Goal: Task Accomplishment & Management: Complete application form

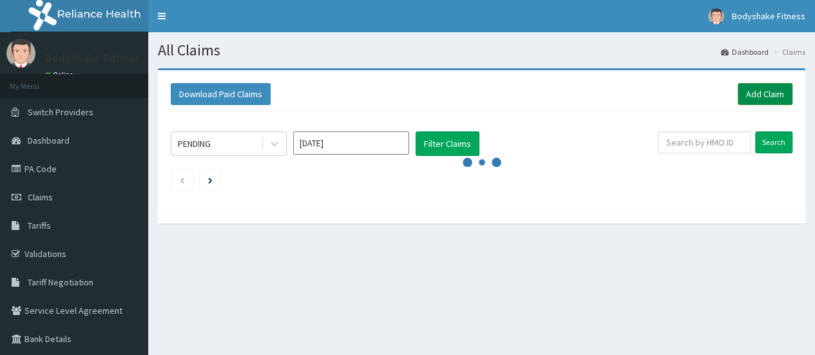
click at [772, 90] on link "Add Claim" at bounding box center [765, 94] width 55 height 22
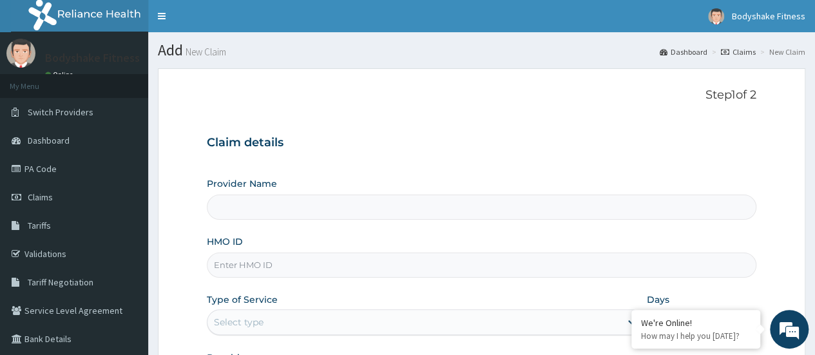
click at [296, 258] on input "HMO ID" at bounding box center [482, 265] width 550 height 25
type input "OKR/10025/A"
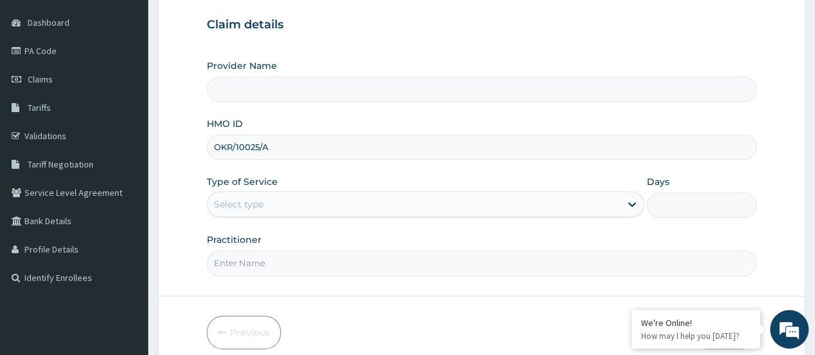
scroll to position [129, 0]
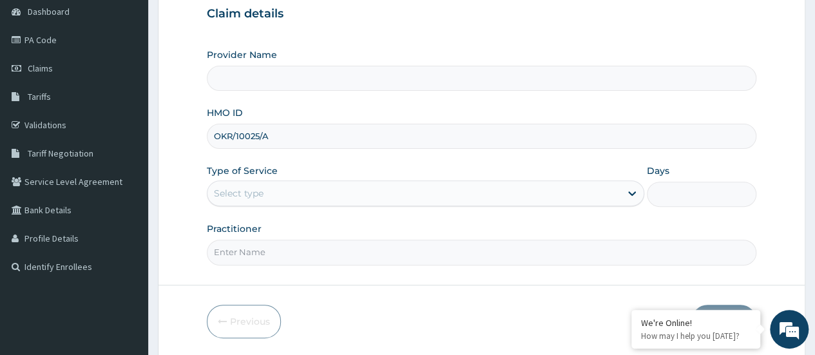
click at [309, 256] on input "Practitioner" at bounding box center [482, 252] width 550 height 25
type input "Nnaemeka Chimereze"
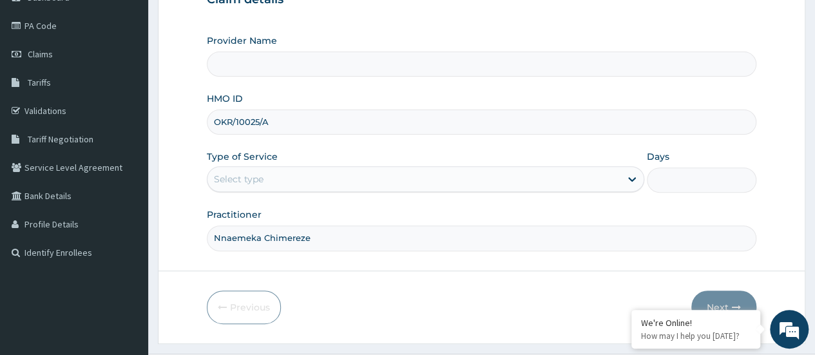
scroll to position [171, 0]
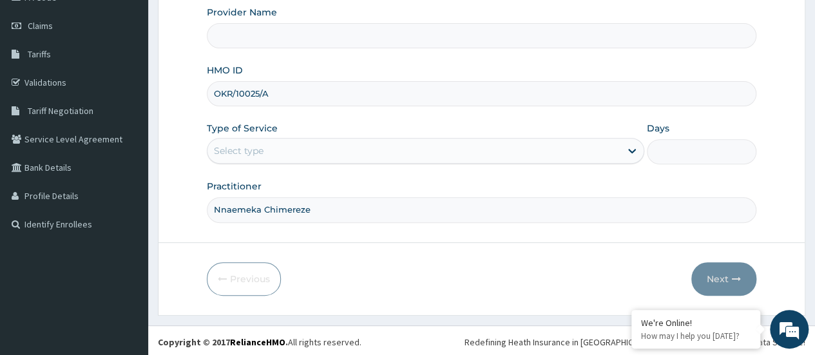
type input "Bodyshake Fitness gym"
type input "1"
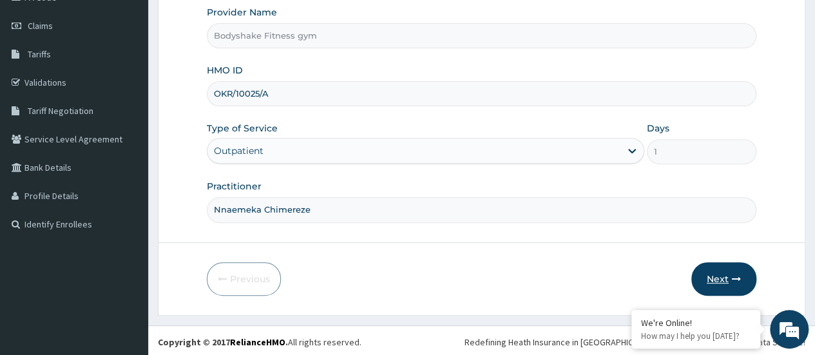
click at [727, 279] on button "Next" at bounding box center [723, 279] width 65 height 34
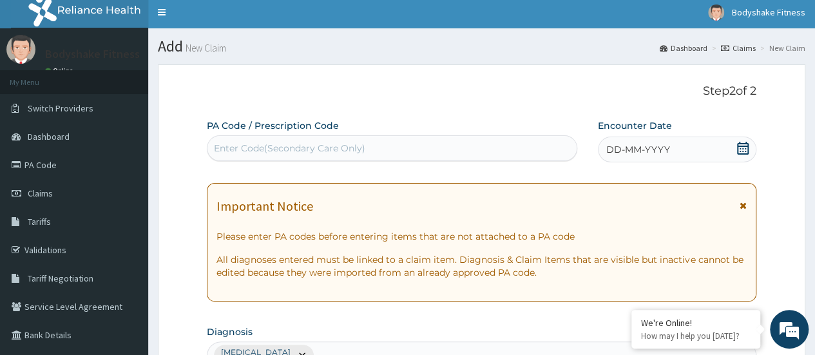
scroll to position [0, 0]
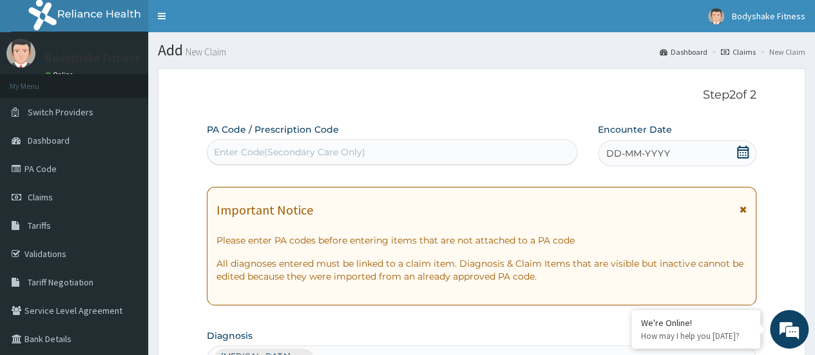
click at [399, 146] on div "Enter Code(Secondary Care Only)" at bounding box center [391, 152] width 369 height 21
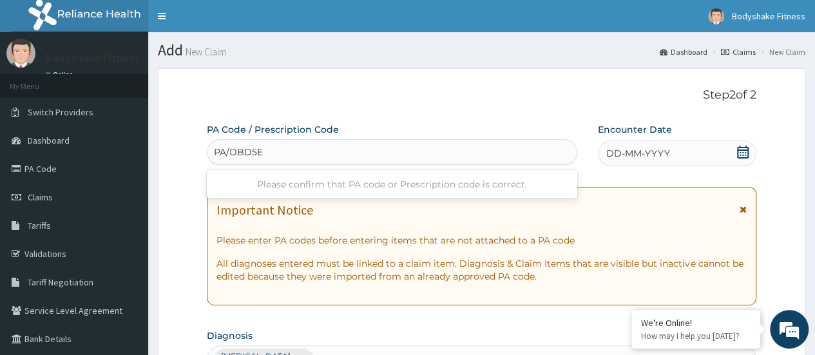
type input "PA/DBD5E5"
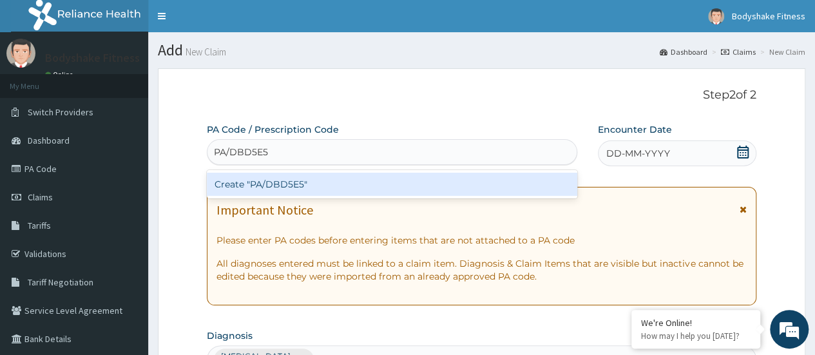
click at [350, 178] on div "Create "PA/DBD5E5"" at bounding box center [392, 184] width 370 height 23
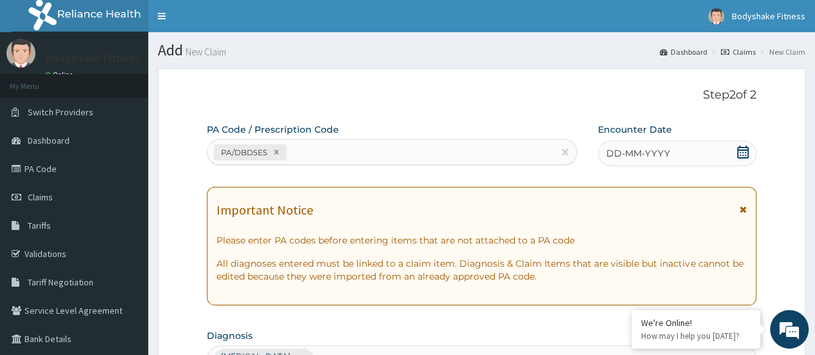
click at [671, 162] on div "DD-MM-YYYY" at bounding box center [677, 153] width 158 height 26
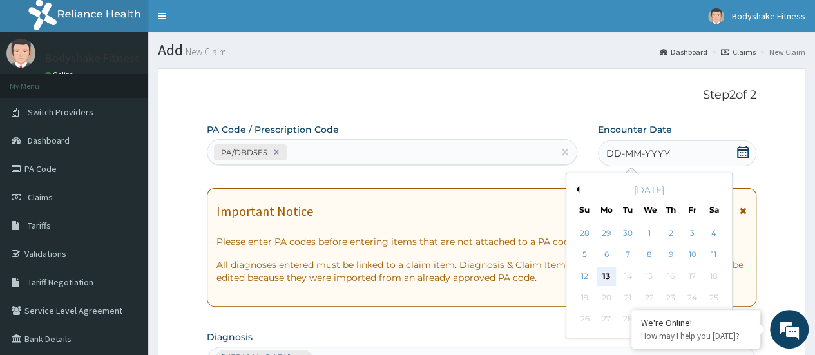
click at [605, 274] on div "13" at bounding box center [606, 276] width 19 height 19
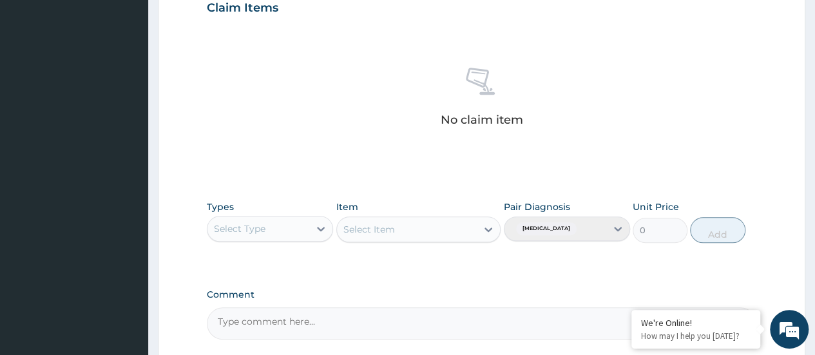
scroll to position [472, 0]
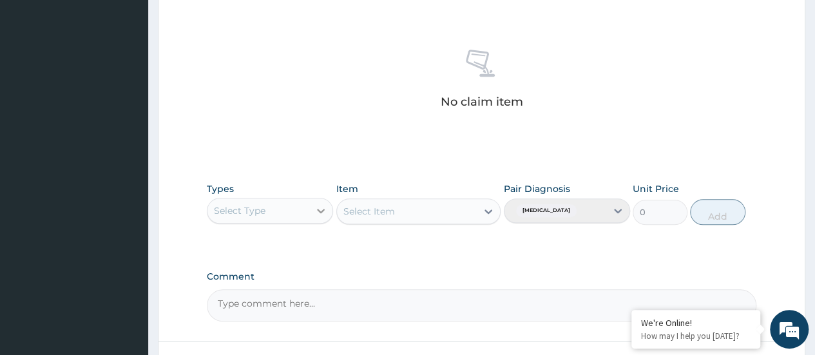
click at [323, 202] on div at bounding box center [320, 210] width 23 height 23
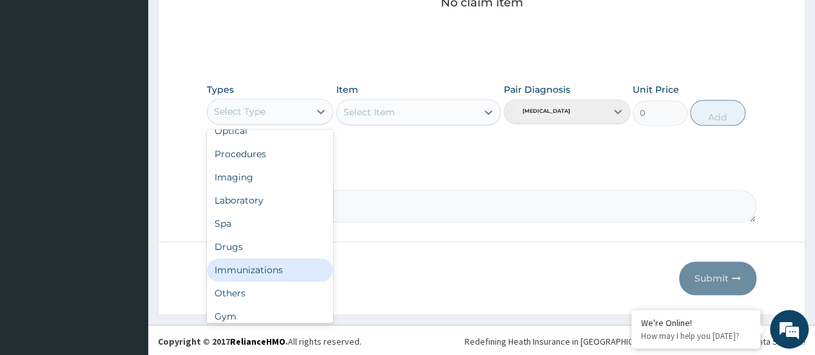
scroll to position [44, 0]
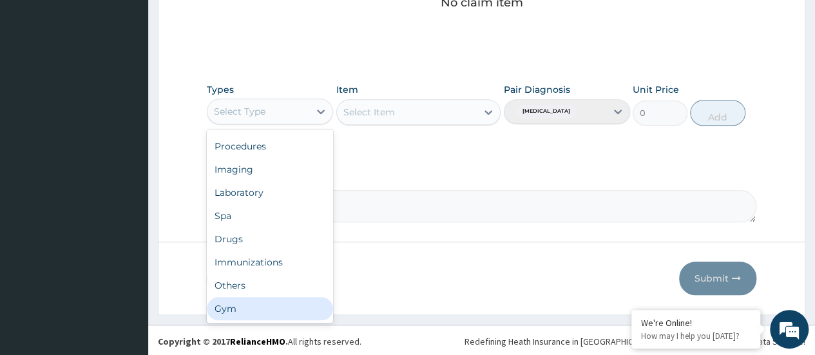
click at [268, 303] on div "Gym" at bounding box center [270, 308] width 126 height 23
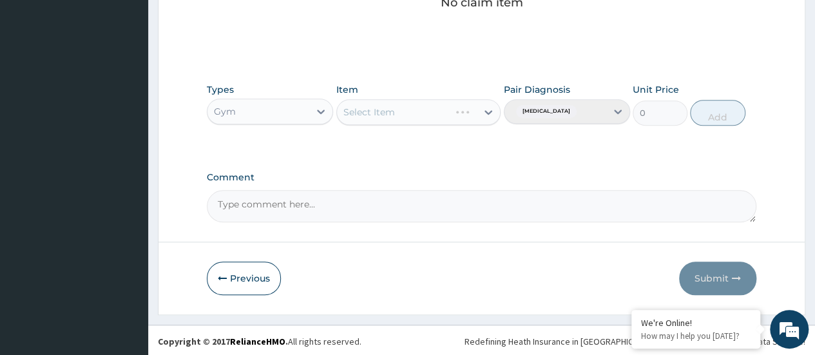
click at [486, 108] on div "Select Item" at bounding box center [418, 112] width 165 height 26
click at [469, 112] on div "Select Item" at bounding box center [418, 112] width 165 height 26
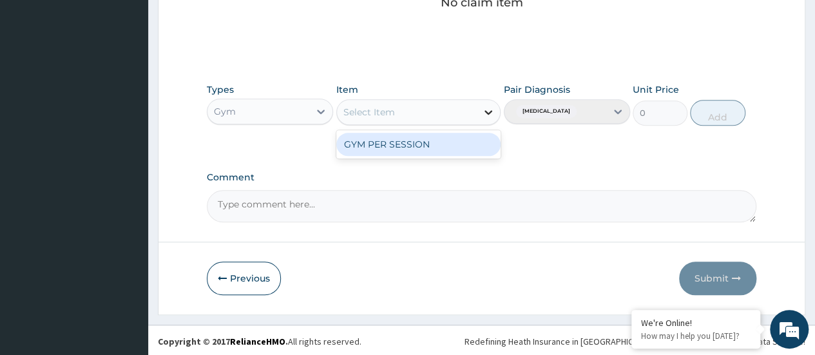
click at [485, 110] on icon at bounding box center [488, 112] width 13 height 13
click at [460, 142] on div "GYM PER SESSION" at bounding box center [418, 144] width 165 height 23
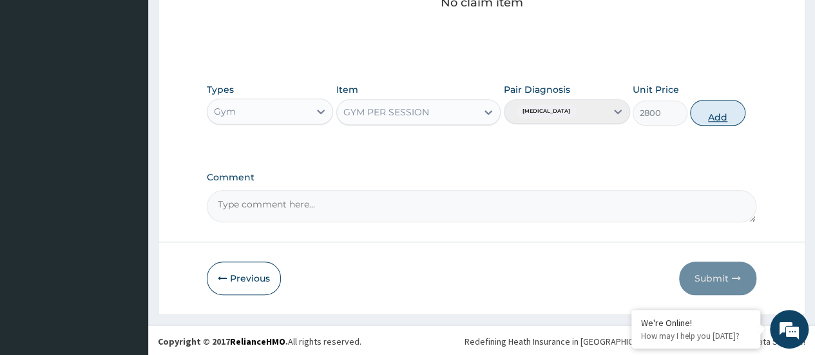
click at [718, 106] on button "Add" at bounding box center [717, 113] width 55 height 26
type input "0"
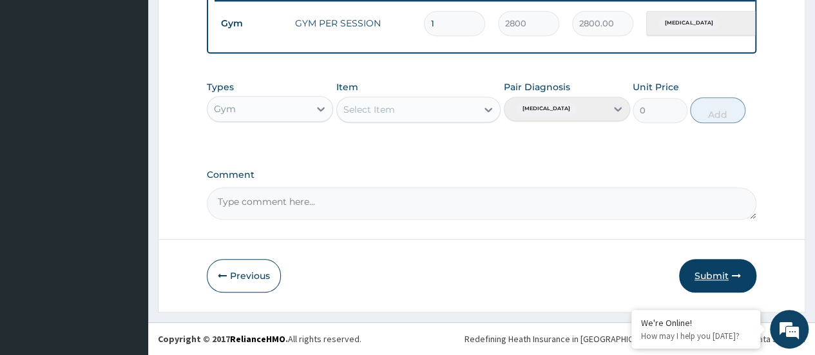
click at [717, 271] on button "Submit" at bounding box center [717, 276] width 77 height 34
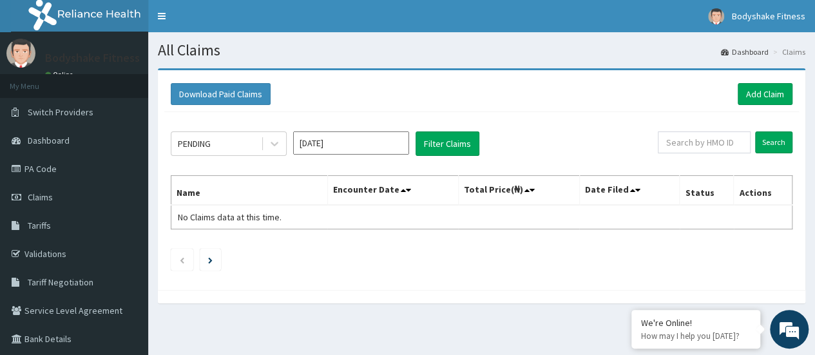
click at [648, 273] on div "PENDING [DATE] Filter Claims Search Name Encounter Date Total Price(₦) Date Fil…" at bounding box center [481, 197] width 635 height 171
click at [362, 267] on ul at bounding box center [482, 260] width 622 height 22
